Goal: Task Accomplishment & Management: Manage account settings

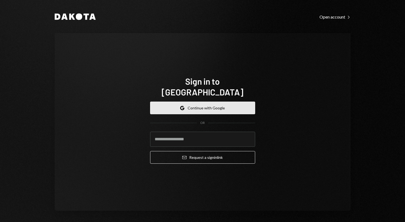
click at [203, 103] on button "Google Continue with Google" at bounding box center [202, 107] width 105 height 13
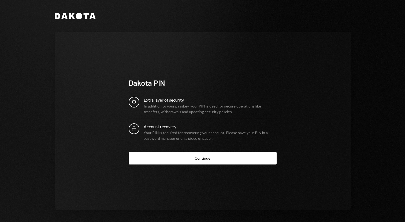
click at [163, 125] on div "Account recovery" at bounding box center [210, 126] width 133 height 6
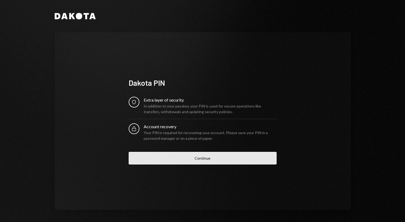
click at [187, 155] on button "Continue" at bounding box center [203, 158] width 148 height 13
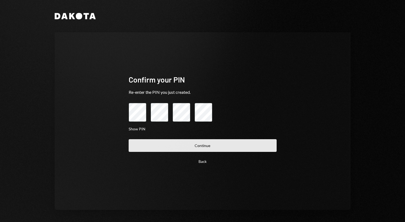
click at [181, 142] on button "Continue" at bounding box center [203, 145] width 148 height 13
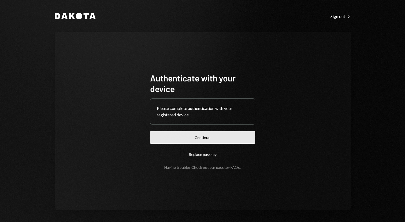
click at [183, 138] on button "Continue" at bounding box center [202, 137] width 105 height 13
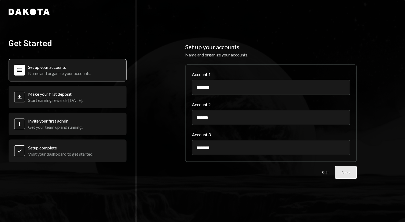
click at [348, 169] on button "Next" at bounding box center [346, 172] width 22 height 13
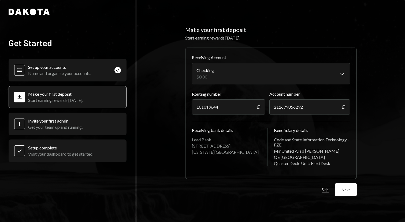
click at [329, 190] on button "Skip" at bounding box center [325, 189] width 7 height 5
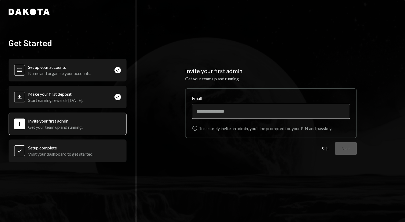
click at [242, 114] on input "Email" at bounding box center [271, 111] width 158 height 15
type input "**********"
click at [335, 142] on button "Next" at bounding box center [346, 148] width 22 height 13
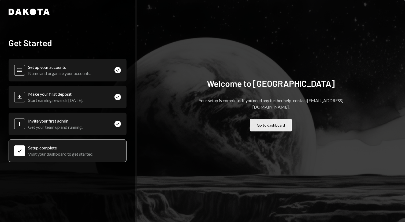
click at [262, 122] on button "Go to dashboard" at bounding box center [271, 125] width 42 height 13
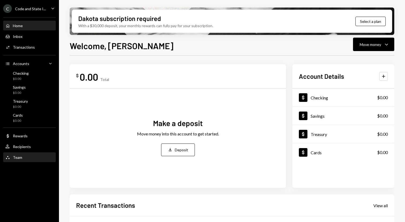
click at [33, 155] on div "Team Team" at bounding box center [29, 157] width 48 height 5
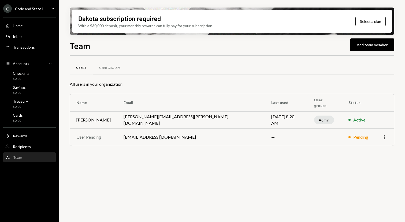
click at [387, 138] on icon "More" at bounding box center [384, 137] width 6 height 6
click at [371, 92] on div "Users User Groups All users in your organization Name Email Last used User grou…" at bounding box center [232, 110] width 325 height 92
click at [117, 64] on div "User Groups" at bounding box center [110, 67] width 34 height 13
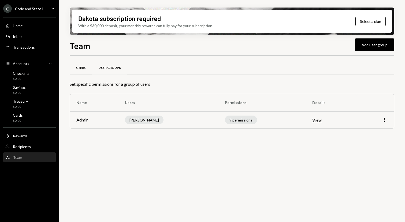
click at [74, 68] on div "Users" at bounding box center [81, 67] width 22 height 13
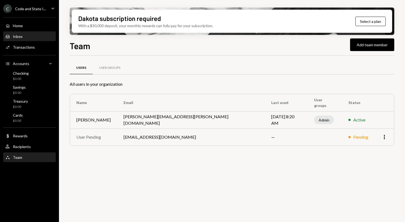
click at [24, 38] on div "Inbox Inbox" at bounding box center [29, 36] width 48 height 5
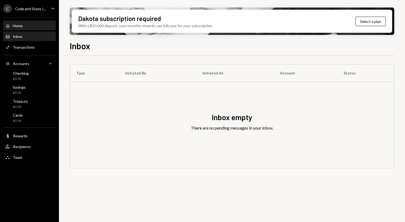
click at [25, 23] on div "Home Home" at bounding box center [29, 25] width 48 height 5
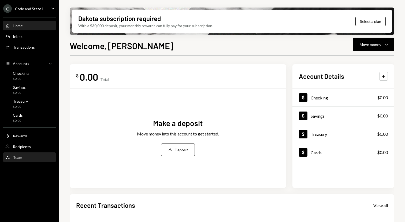
click at [24, 157] on div "Team Team" at bounding box center [29, 157] width 48 height 5
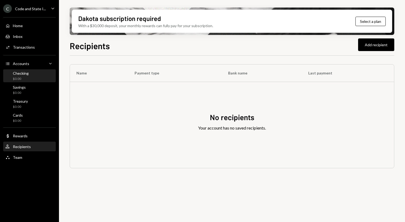
click at [36, 76] on div "Checking $0.00" at bounding box center [29, 76] width 48 height 10
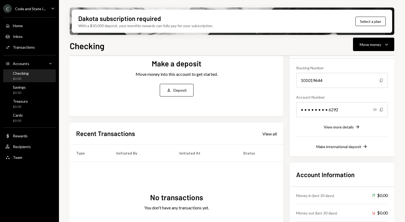
scroll to position [47, 0]
click at [142, 43] on div "Checking Move money Caret Down" at bounding box center [232, 45] width 325 height 12
click at [140, 43] on div "Checking Move money Caret Down" at bounding box center [232, 45] width 325 height 12
